Goal: Find specific page/section: Find specific page/section

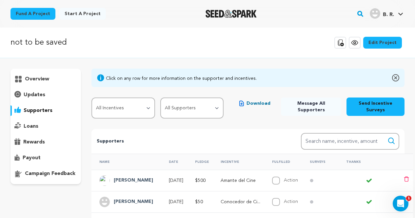
scroll to position [4, 0]
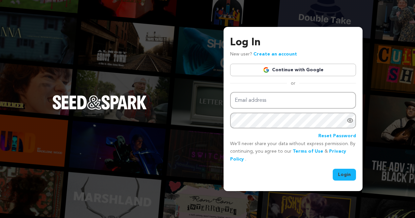
click at [265, 73] on img at bounding box center [266, 70] width 7 height 7
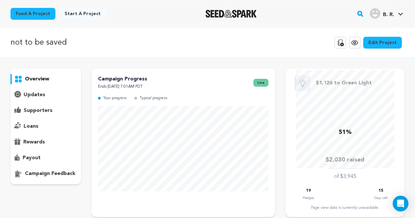
click at [70, 113] on div "supporters" at bounding box center [45, 110] width 70 height 10
